Goal: Check status: Check status

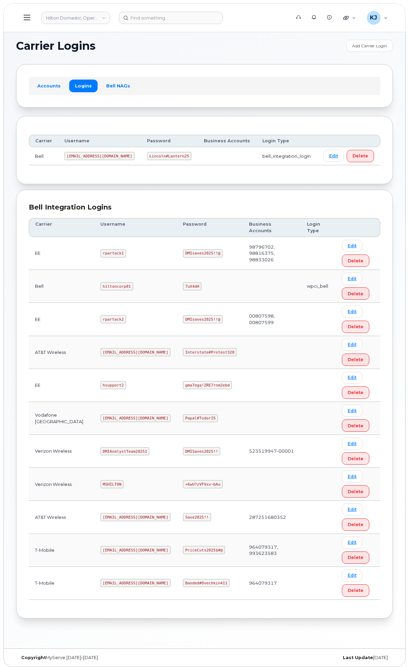
scroll to position [17, 0]
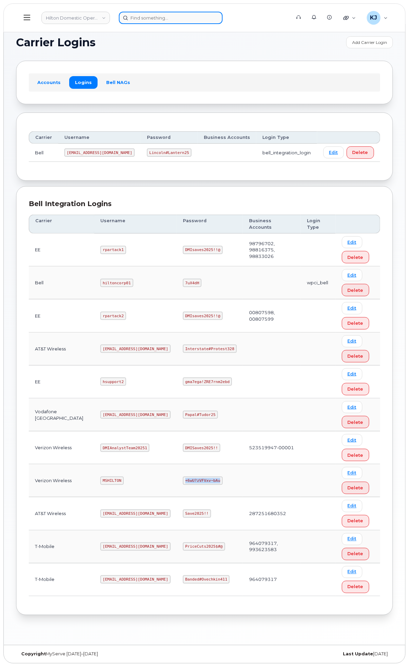
click at [223, 18] on input at bounding box center [171, 18] width 104 height 12
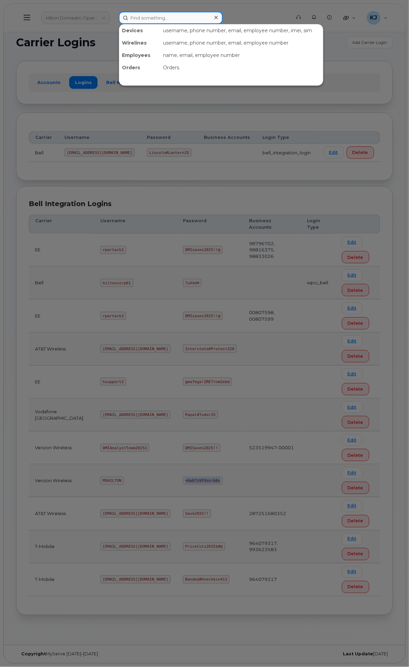
paste input "G1104433"
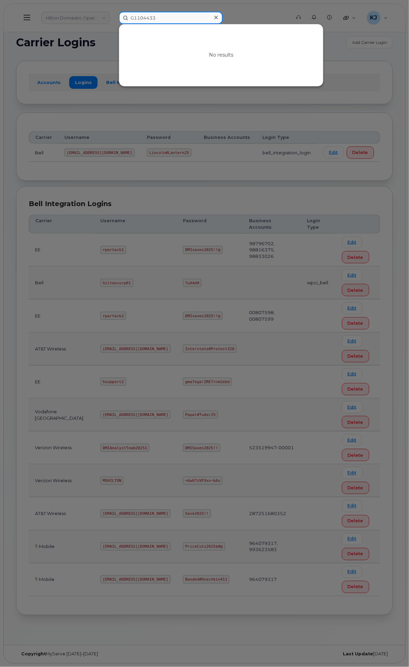
drag, startPoint x: 236, startPoint y: 20, endPoint x: 69, endPoint y: 19, distance: 167.0
click at [113, 19] on div "G1104433 No results" at bounding box center [202, 18] width 178 height 12
paste input "1087969"
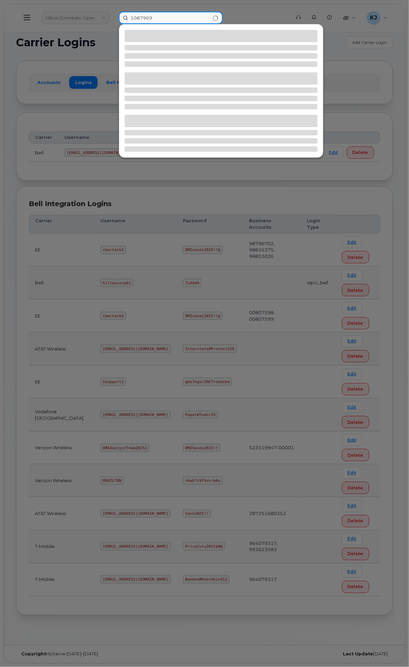
type input "1087969"
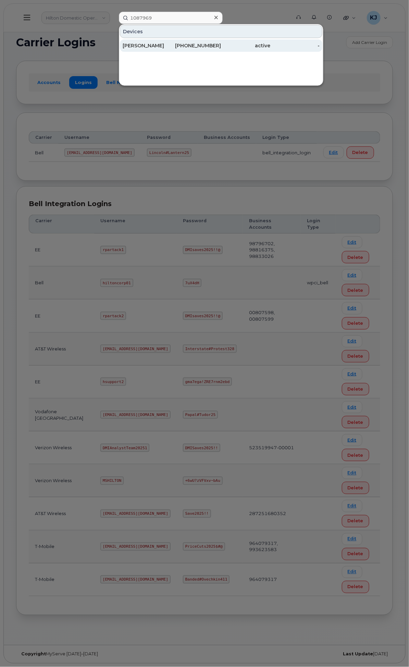
click at [221, 42] on div "516-563-1484" at bounding box center [196, 45] width 49 height 7
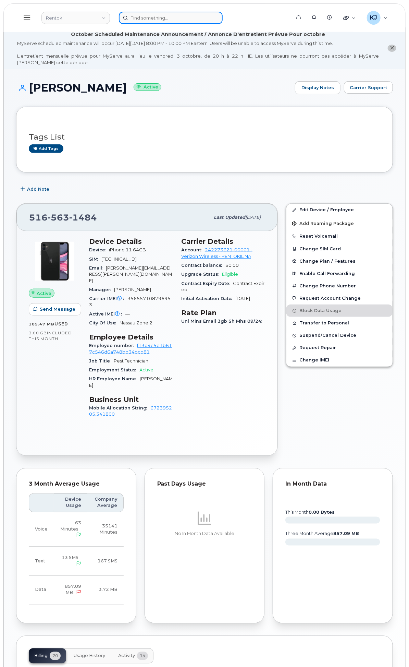
click at [217, 18] on input at bounding box center [171, 18] width 104 height 12
paste input "JASON STEWART"
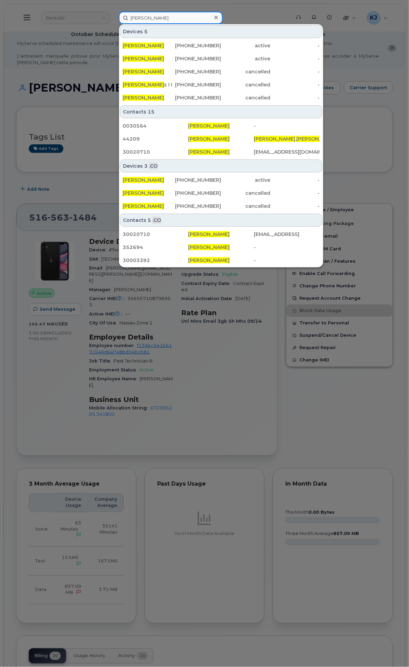
type input "JASON STEWART"
click at [218, 16] on icon at bounding box center [216, 17] width 3 height 5
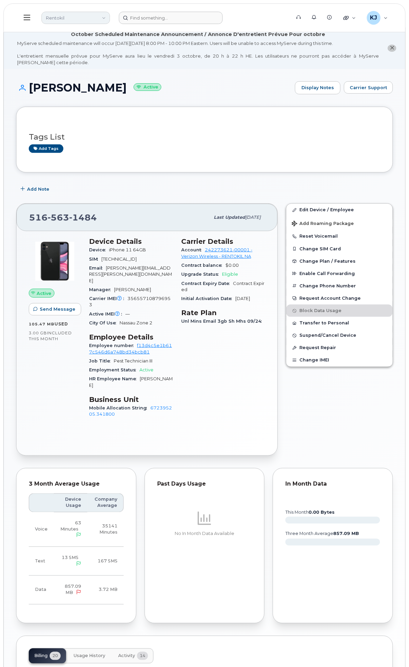
click at [110, 19] on link "Rentokil" at bounding box center [75, 18] width 69 height 12
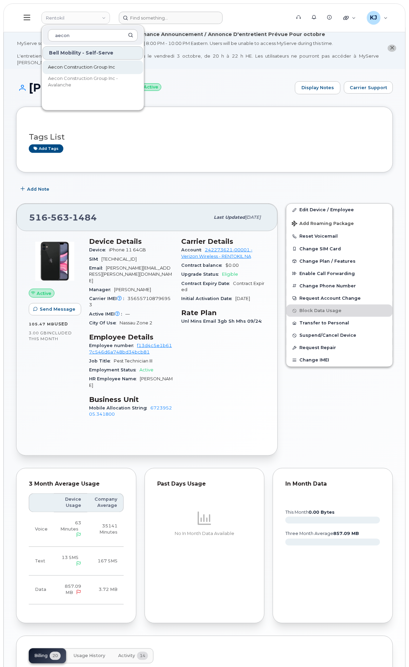
type input "aecon"
click at [115, 65] on span "Aecon Construction Group Inc" at bounding box center [81, 67] width 67 height 7
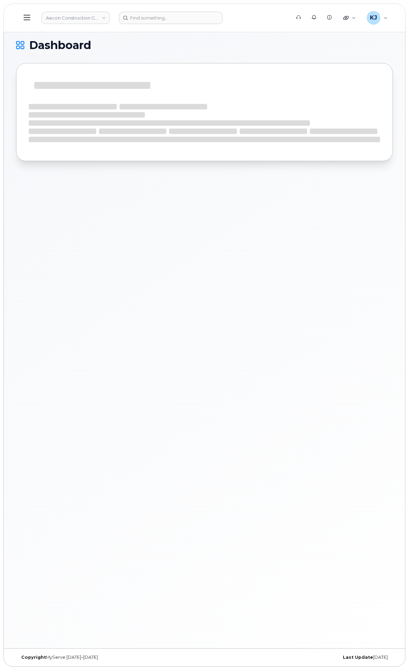
click at [0, 0] on div "Hardware Ordering" at bounding box center [0, 0] width 0 height 0
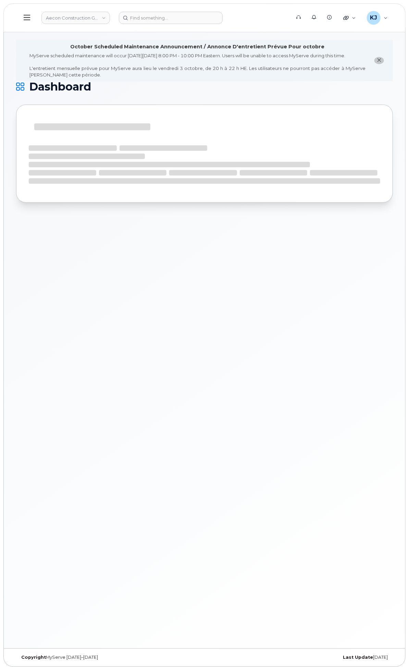
click at [0, 0] on link "Orders" at bounding box center [0, 0] width 0 height 0
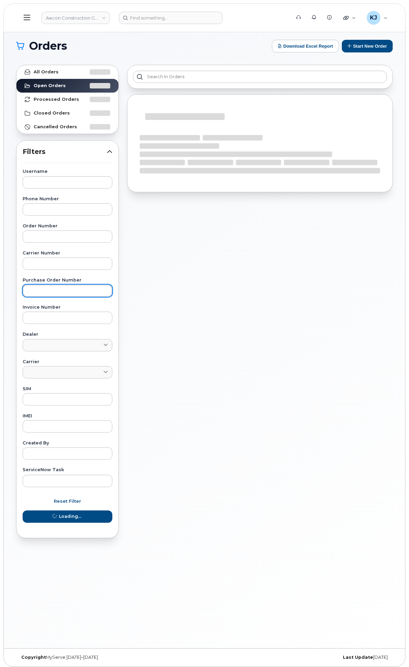
click at [112, 290] on input "text" at bounding box center [68, 291] width 90 height 12
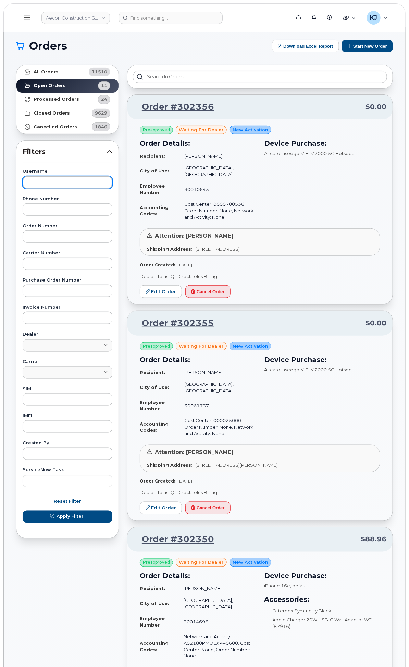
click at [112, 184] on input "text" at bounding box center [68, 182] width 90 height 12
paste input "JASON STEWART"
type input "JASON STEWART"
click at [23, 510] on button "Apply Filter" at bounding box center [68, 516] width 90 height 12
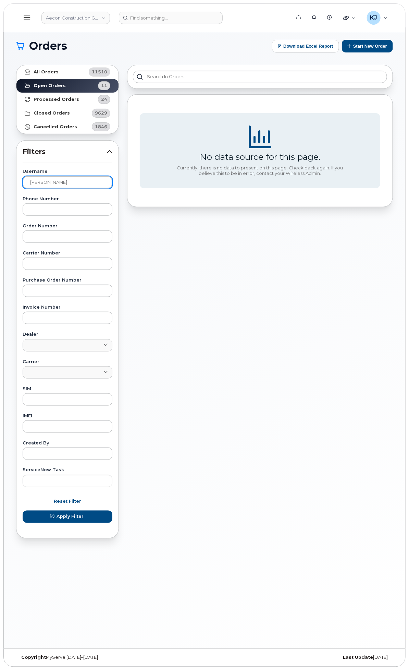
drag, startPoint x: 172, startPoint y: 182, endPoint x: 95, endPoint y: 185, distance: 77.2
click at [95, 185] on body "Aecon Construction Group Inc Support Alerts Knowledge Base Quicklinks Suspend /…" at bounding box center [204, 335] width 409 height 670
click at [112, 182] on input "text" at bounding box center [68, 182] width 90 height 12
paste input "JASON STEWART"
type input "JASON STEWART"
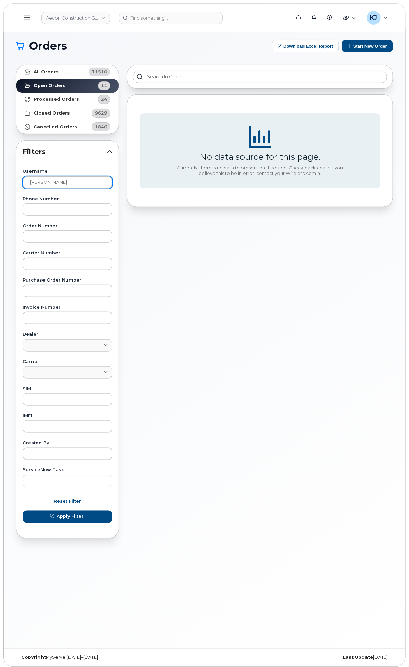
click at [23, 510] on button "Apply Filter" at bounding box center [68, 516] width 90 height 12
click at [119, 76] on link "All Orders 11510" at bounding box center [67, 72] width 102 height 14
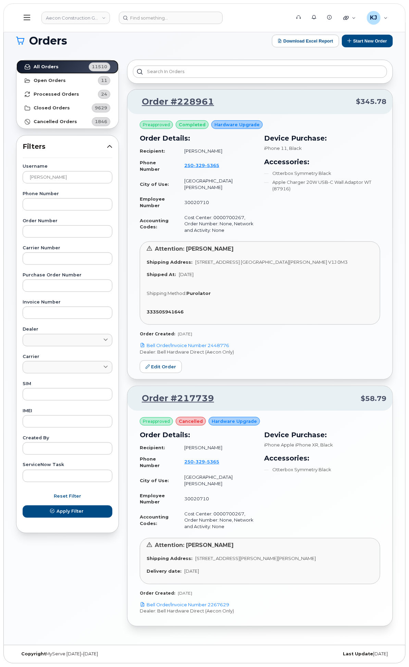
scroll to position [45, 0]
click at [182, 360] on link "Edit Order" at bounding box center [161, 366] width 42 height 13
click at [214, 96] on link "Order #228961" at bounding box center [174, 102] width 81 height 12
